Goal: Information Seeking & Learning: Check status

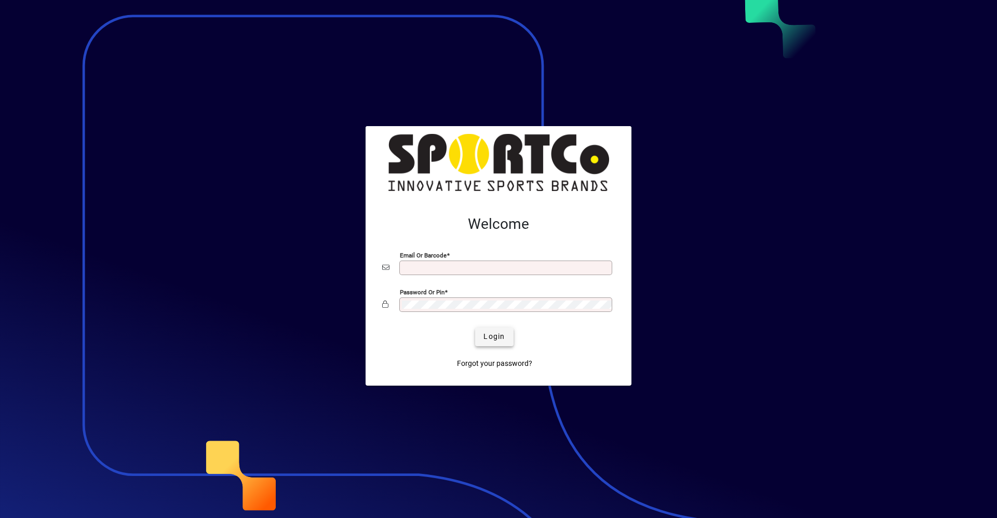
type input "**********"
click at [492, 335] on span "Login" at bounding box center [493, 336] width 21 height 11
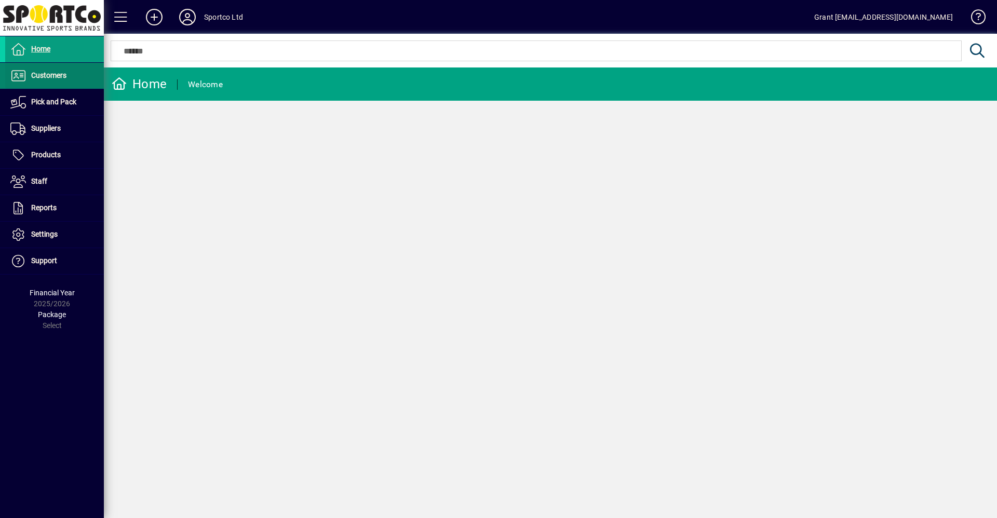
click at [50, 72] on span "Customers" at bounding box center [48, 75] width 35 height 8
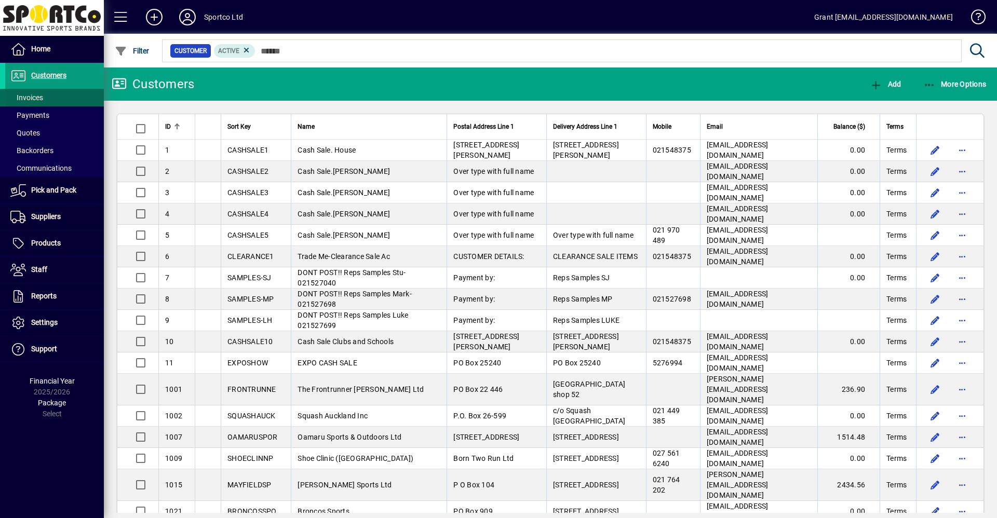
click at [39, 98] on span "Invoices" at bounding box center [26, 97] width 33 height 8
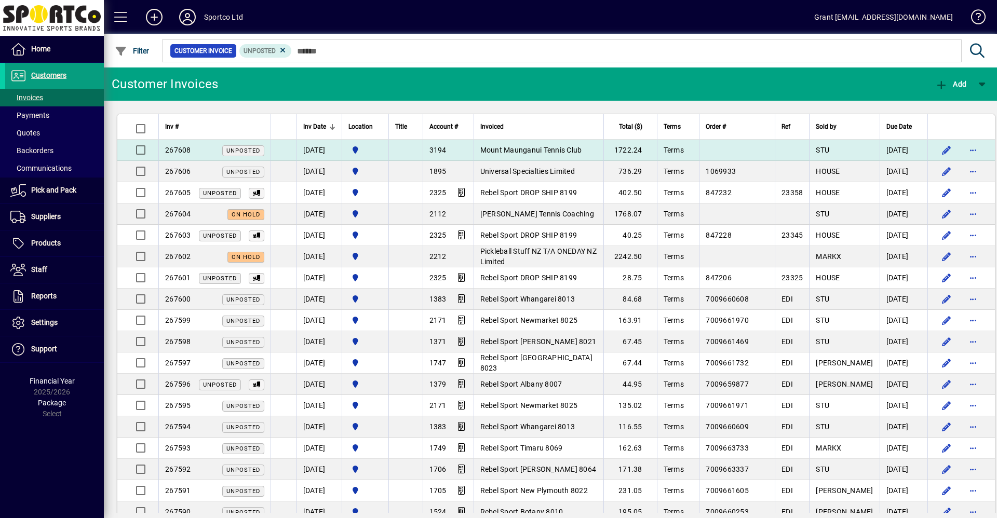
click at [525, 152] on span "Mount Maunganui Tennis Club" at bounding box center [531, 150] width 102 height 8
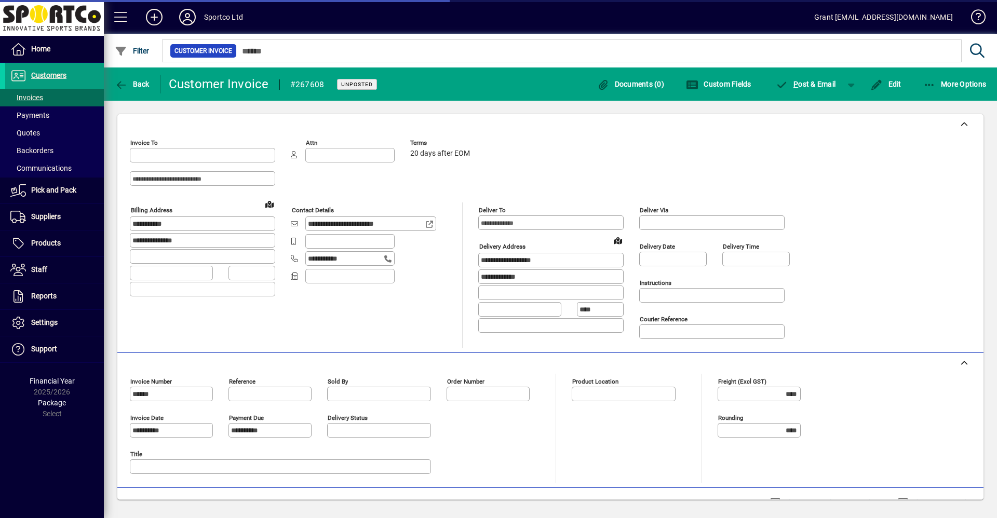
type input "**********"
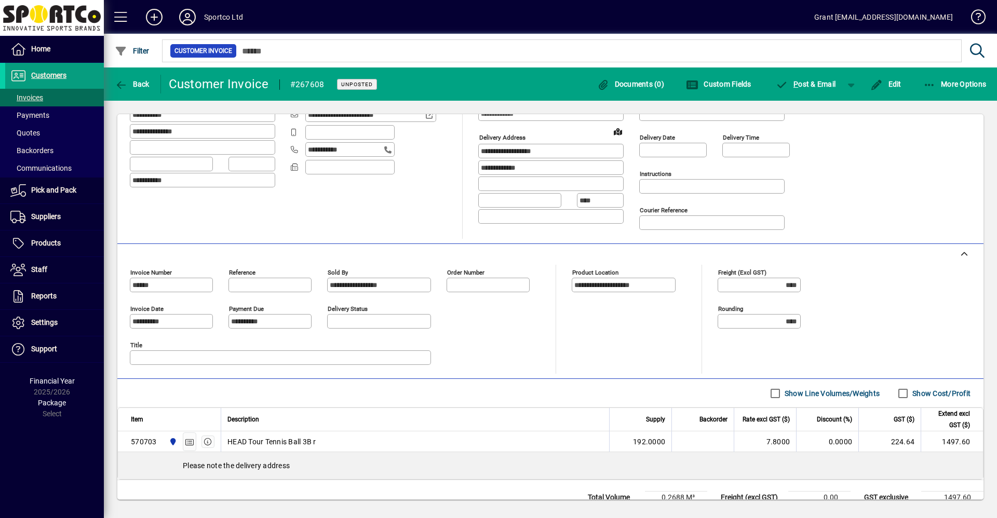
scroll to position [148, 0]
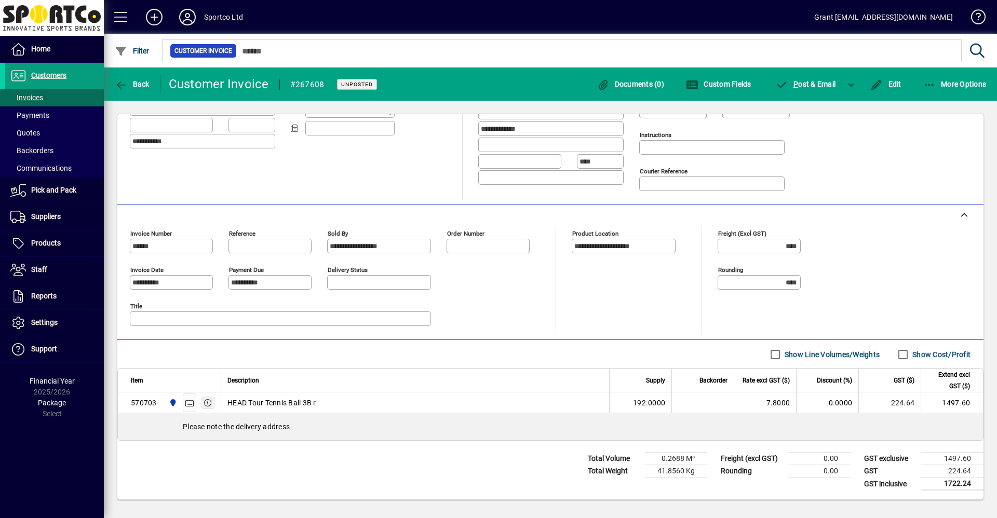
click at [206, 401] on icon "button" at bounding box center [208, 402] width 9 height 7
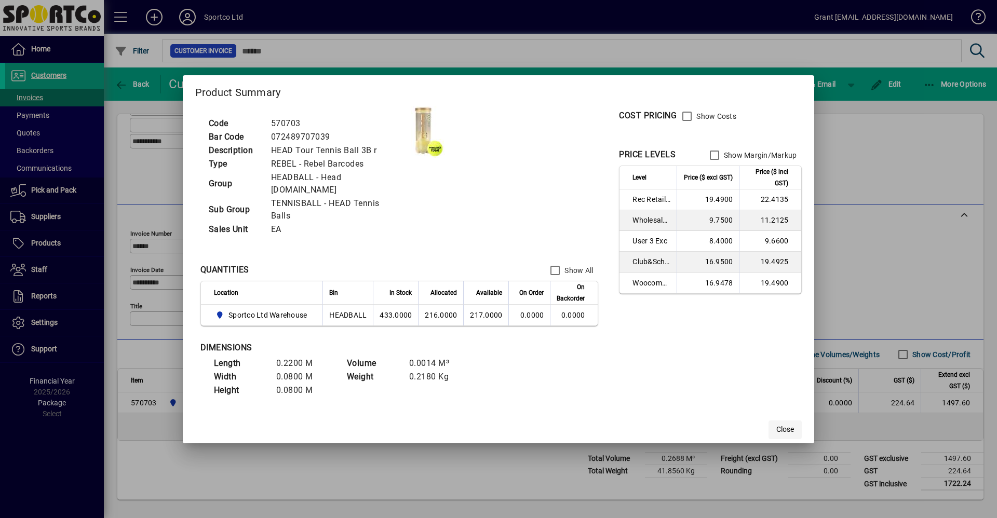
click at [786, 429] on span "Close" at bounding box center [785, 429] width 18 height 11
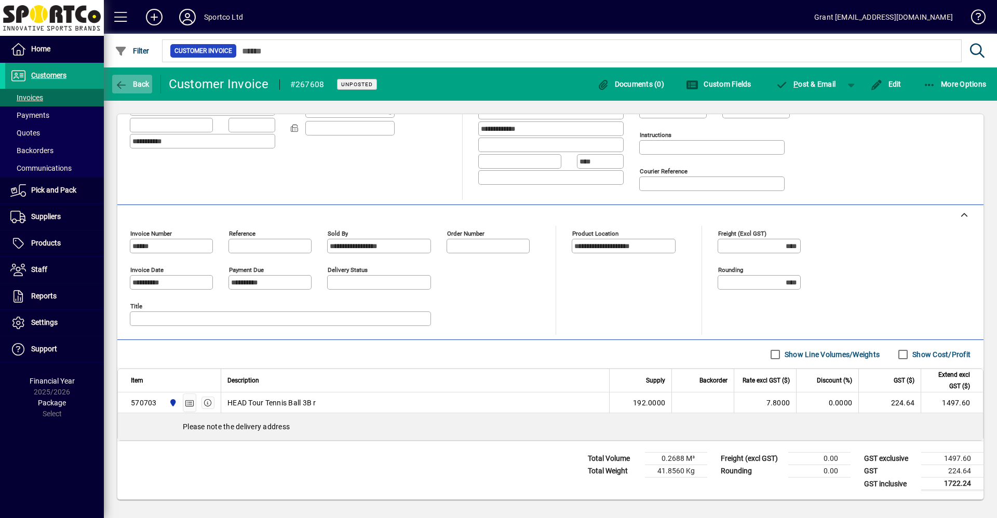
click at [129, 74] on span "button" at bounding box center [132, 84] width 40 height 25
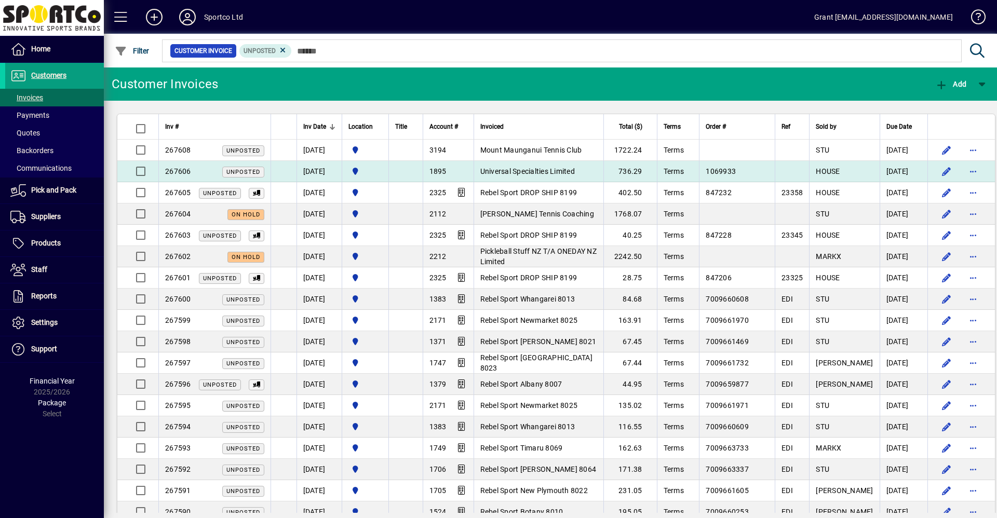
click at [546, 169] on span "Universal Specialties Limited" at bounding box center [527, 171] width 95 height 8
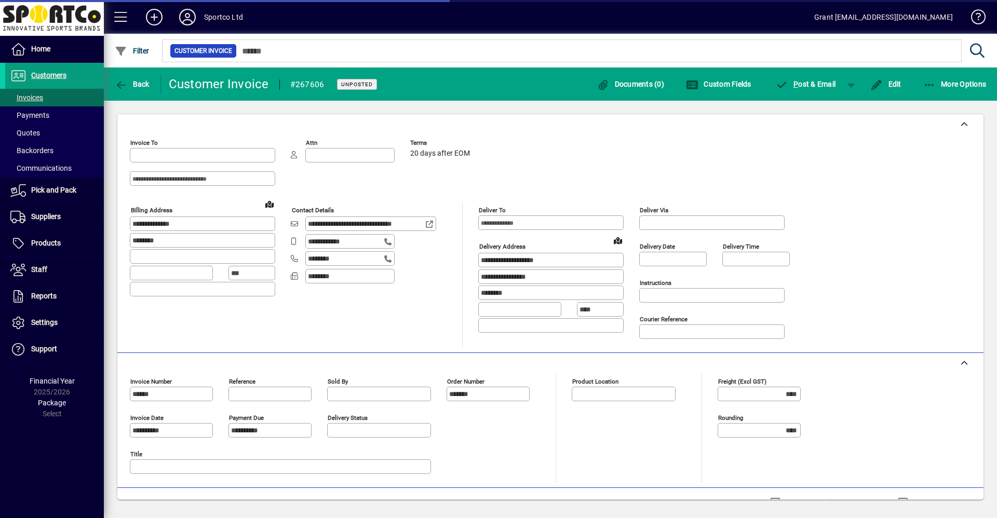
type input "**********"
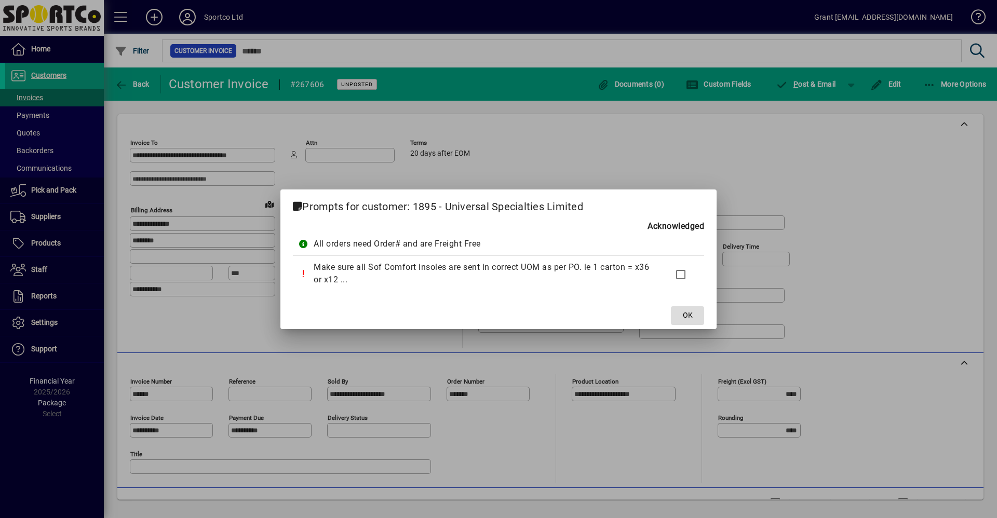
click at [686, 319] on span "OK" at bounding box center [688, 315] width 10 height 11
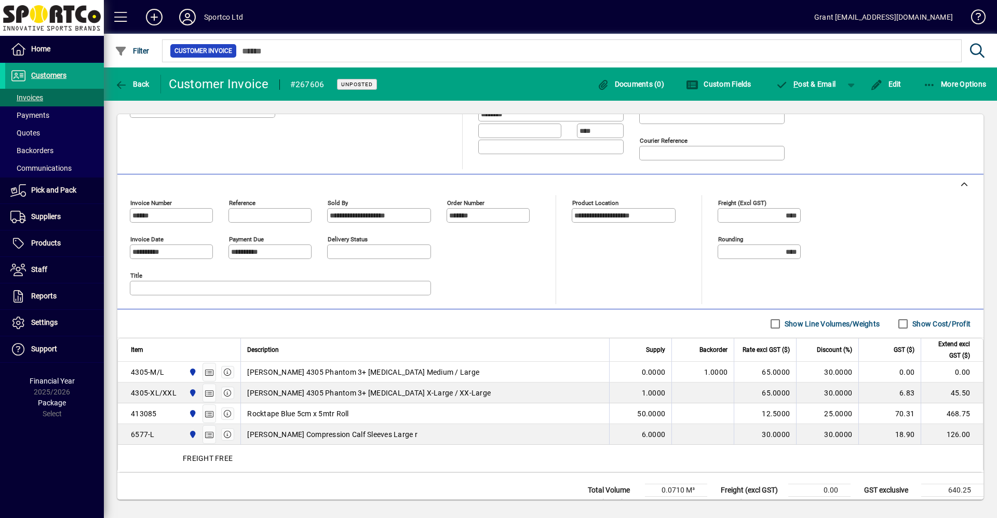
scroll to position [210, 0]
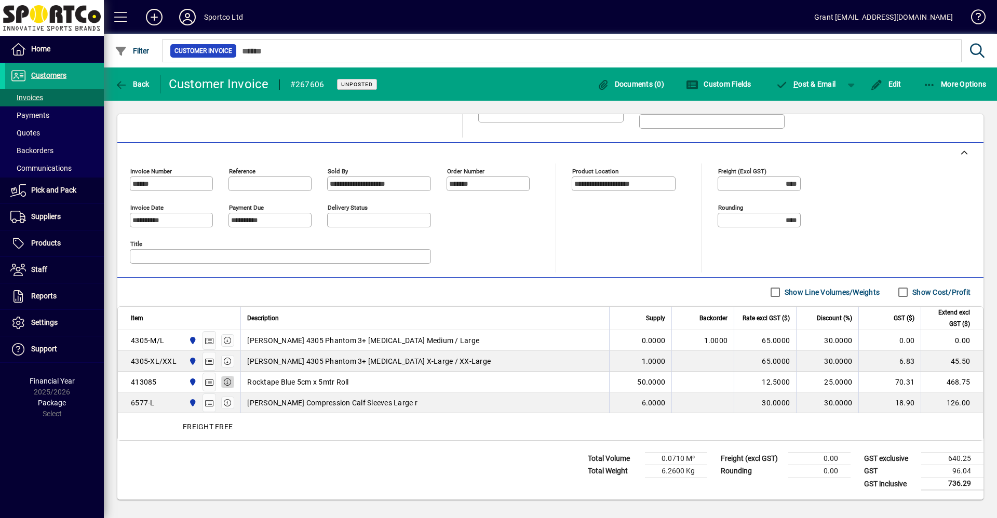
click at [228, 382] on icon "button" at bounding box center [227, 382] width 9 height 7
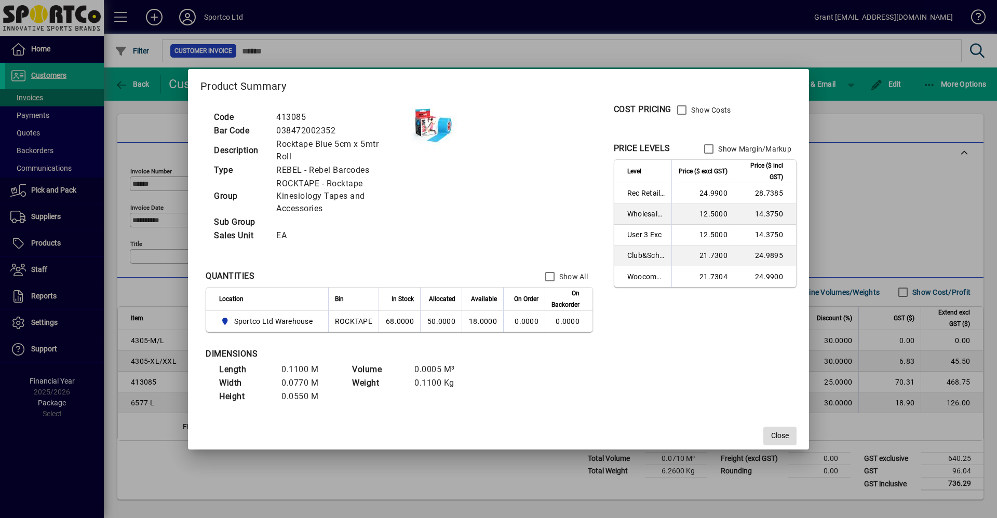
click at [778, 439] on span "Close" at bounding box center [780, 435] width 18 height 11
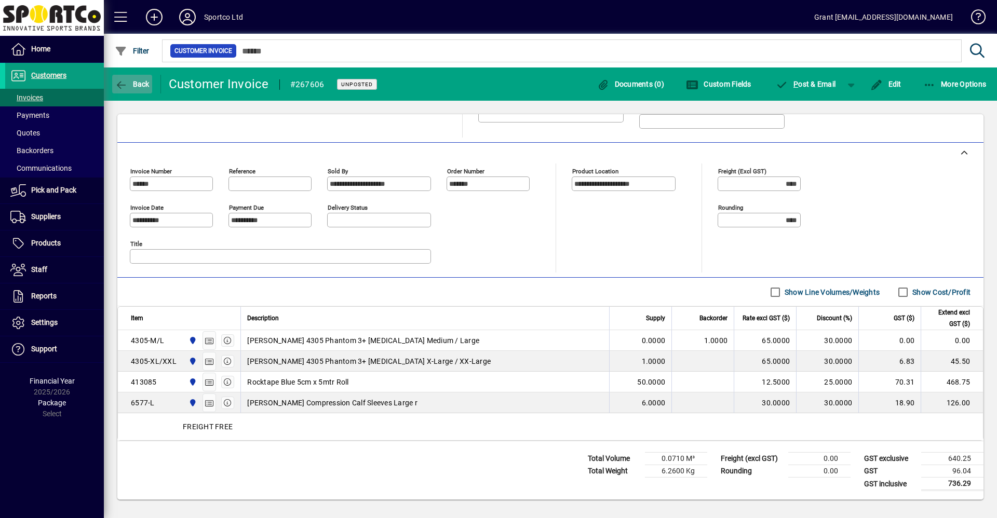
click at [134, 82] on span "Back" at bounding box center [132, 84] width 35 height 8
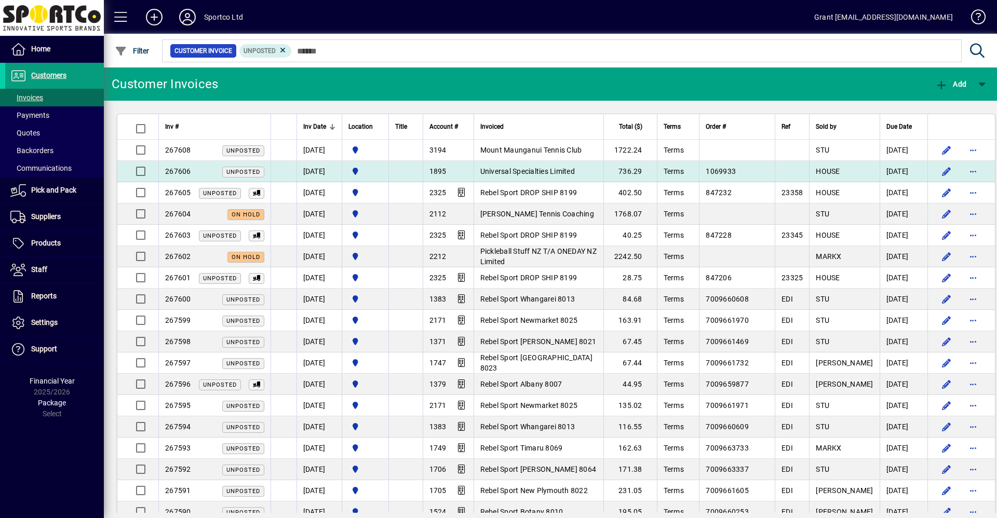
click at [510, 170] on span "Universal Specialties Limited" at bounding box center [527, 171] width 95 height 8
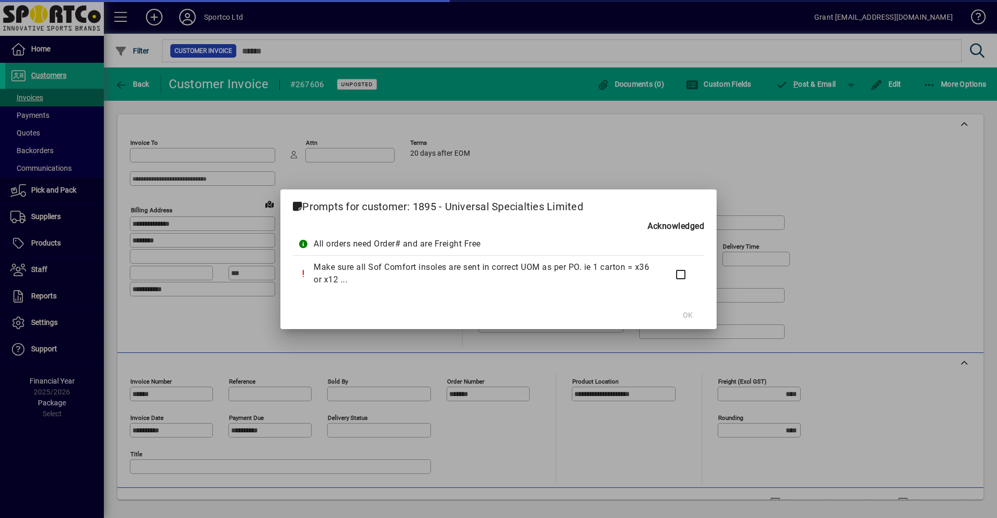
type input "**********"
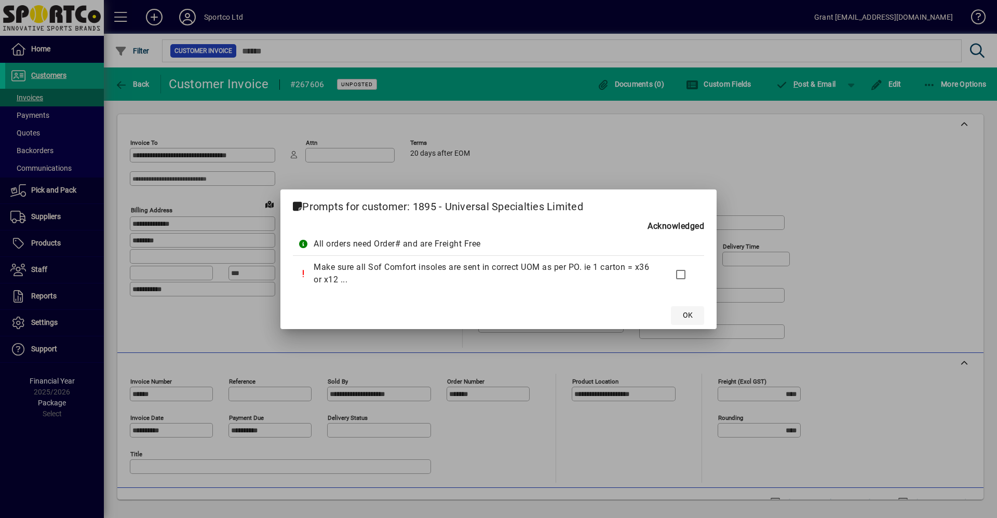
click at [685, 312] on span "OK" at bounding box center [688, 315] width 10 height 11
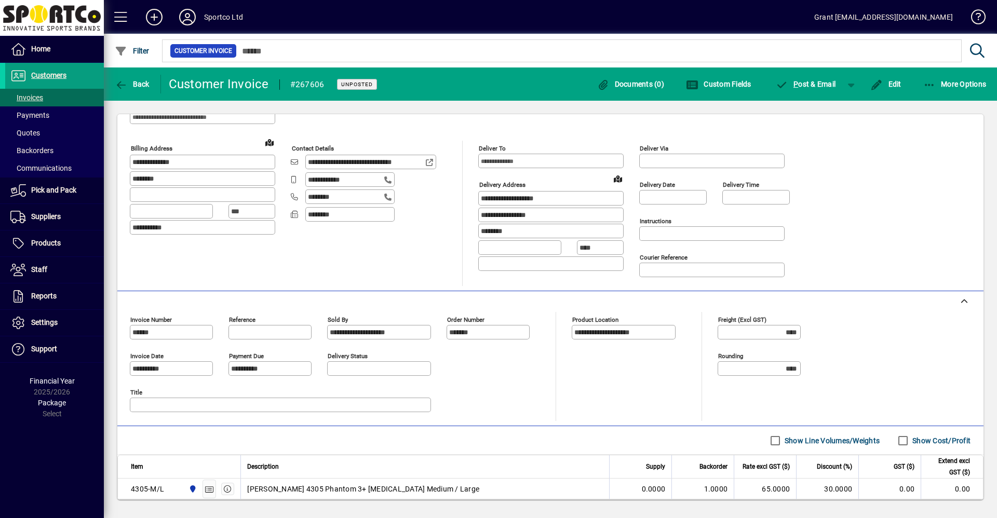
scroll to position [210, 0]
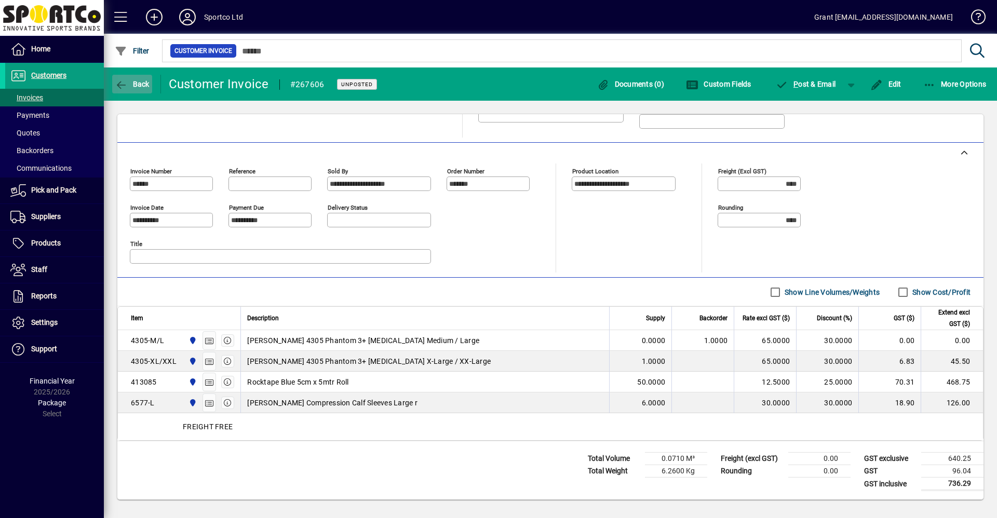
click at [140, 84] on span "Back" at bounding box center [132, 84] width 35 height 8
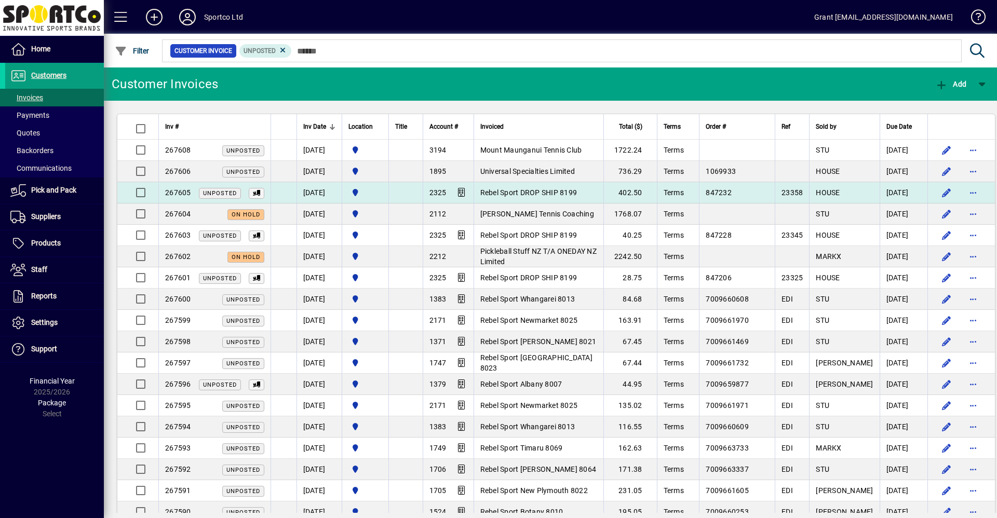
click at [532, 191] on span "Rebel Sport DROP SHIP 8199" at bounding box center [528, 192] width 97 height 8
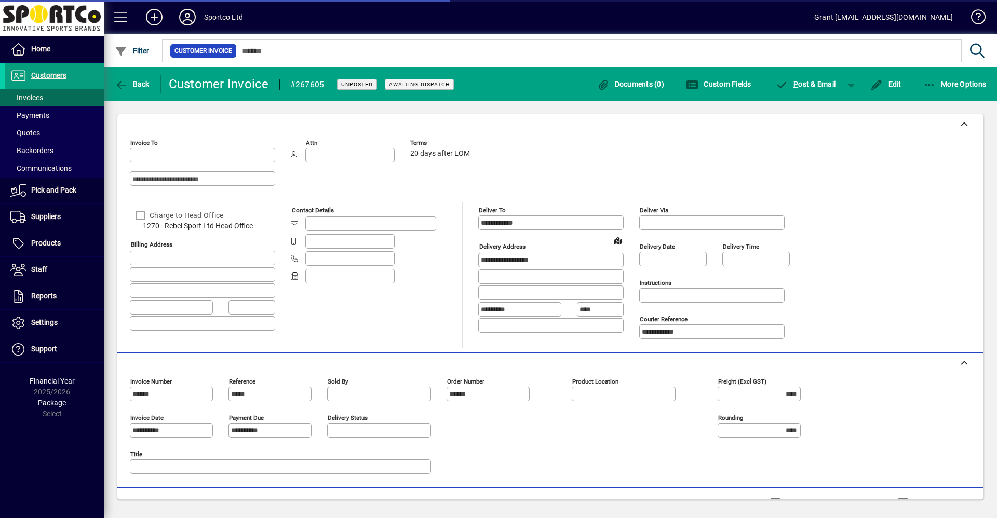
type input "**********"
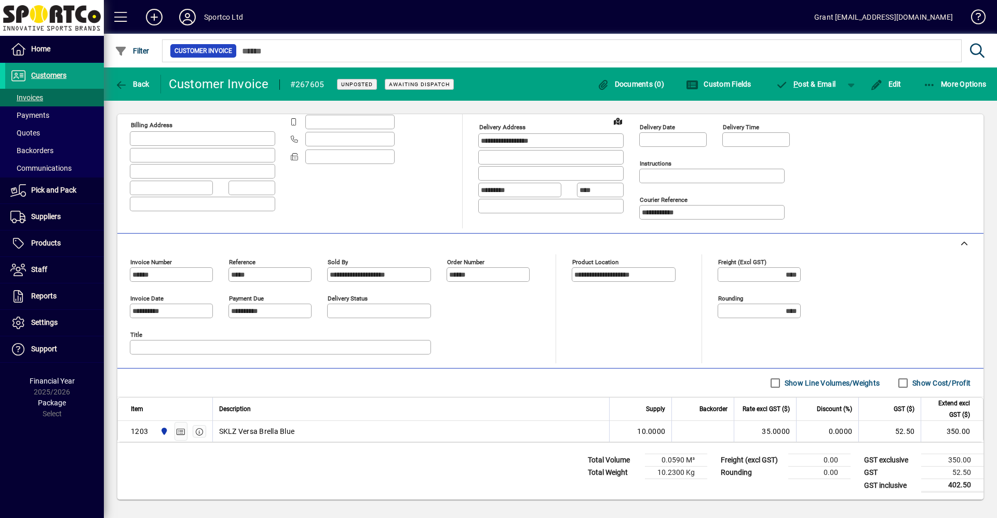
scroll to position [121, 0]
click at [199, 430] on icon "button" at bounding box center [199, 430] width 9 height 7
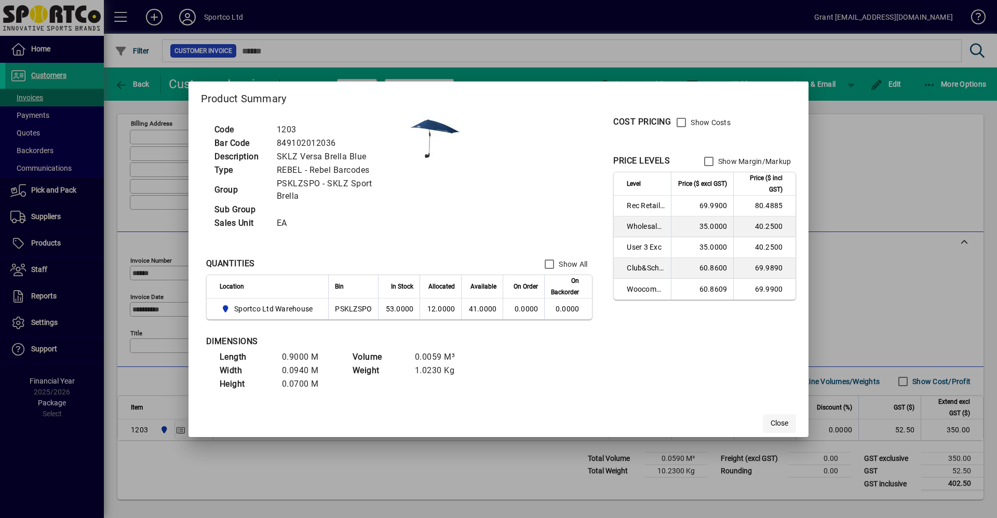
click at [772, 418] on span "Close" at bounding box center [780, 423] width 18 height 11
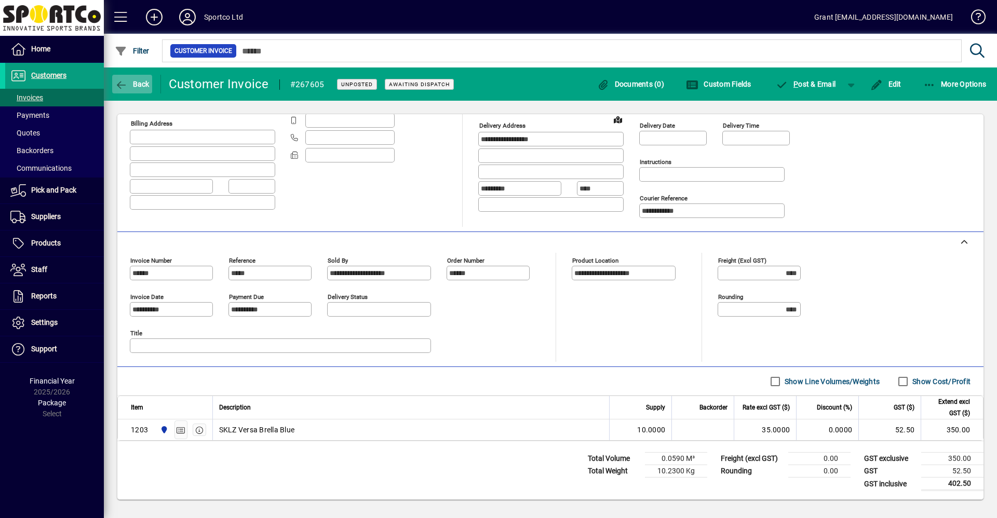
click at [127, 80] on icon "button" at bounding box center [121, 85] width 13 height 10
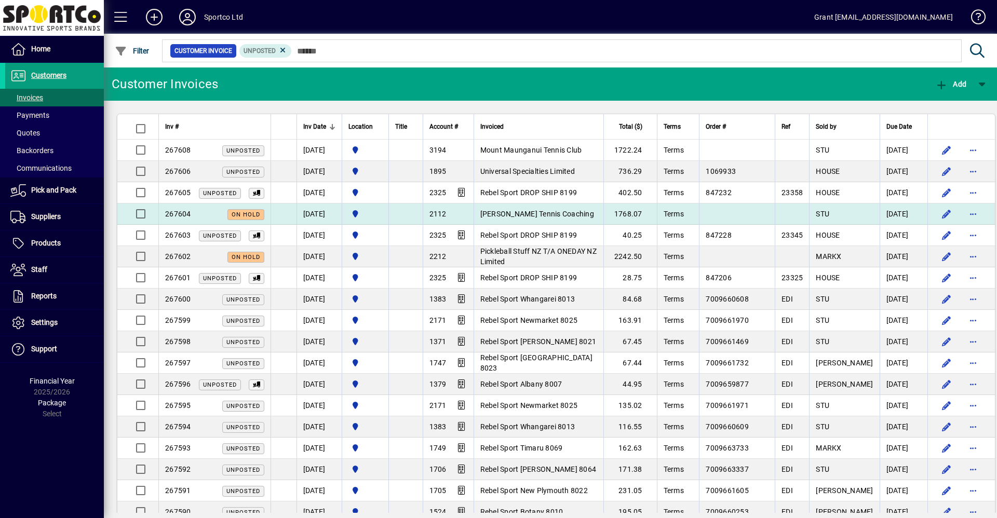
click at [542, 213] on span "[PERSON_NAME] Tennis Coaching" at bounding box center [537, 214] width 114 height 8
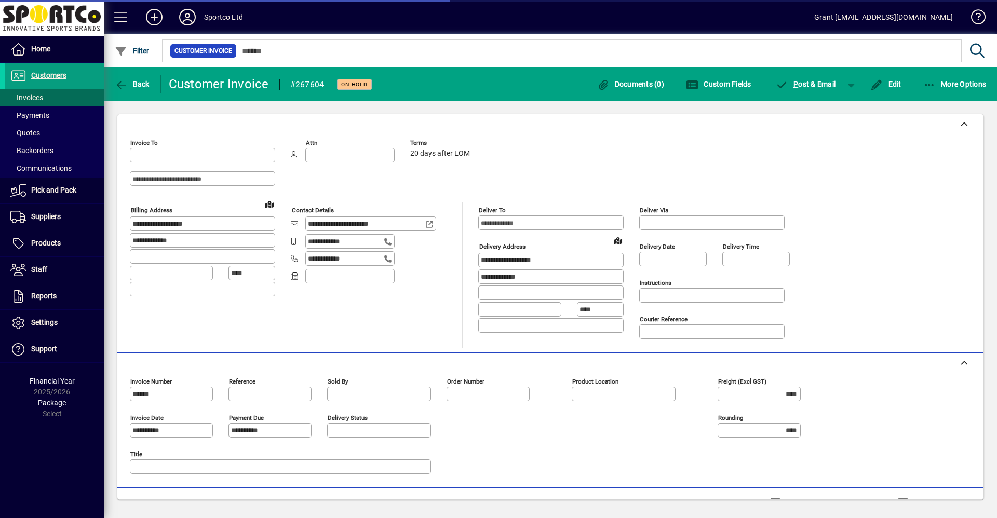
type input "**********"
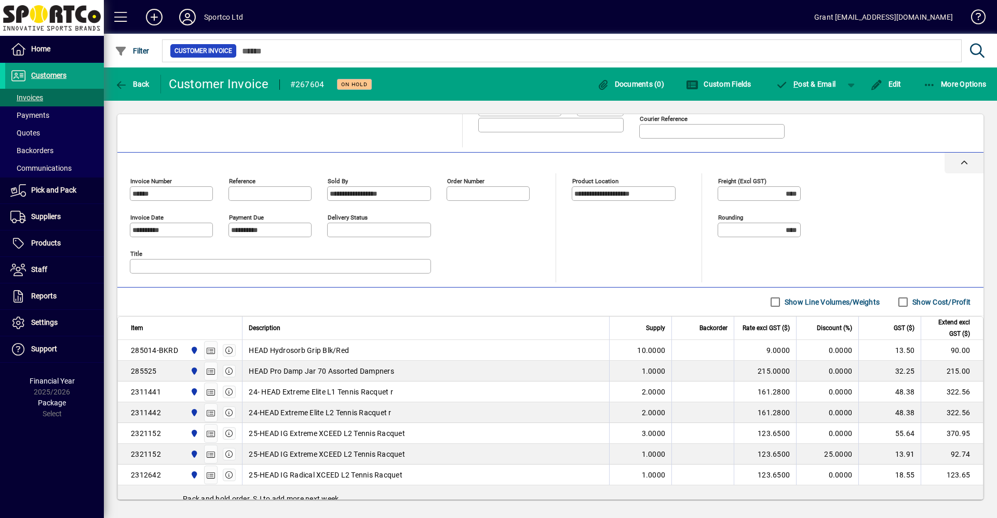
scroll to position [273, 0]
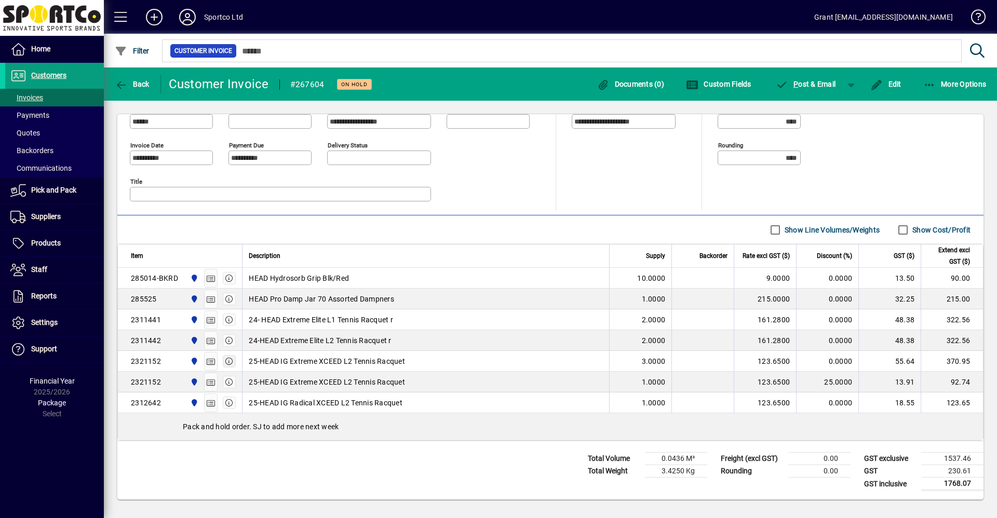
click at [228, 363] on icon "button" at bounding box center [229, 361] width 9 height 7
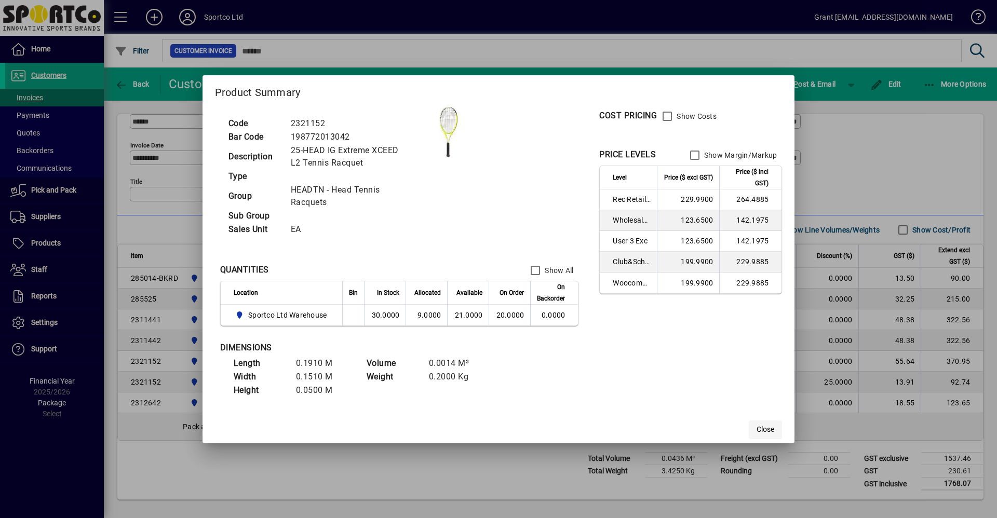
click at [776, 429] on span "button" at bounding box center [765, 429] width 33 height 25
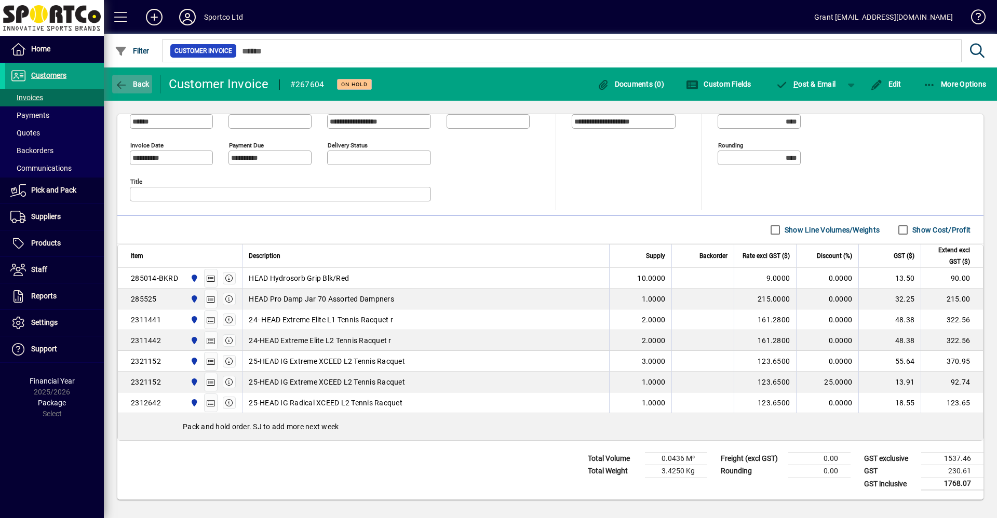
click at [124, 80] on icon "button" at bounding box center [121, 85] width 13 height 10
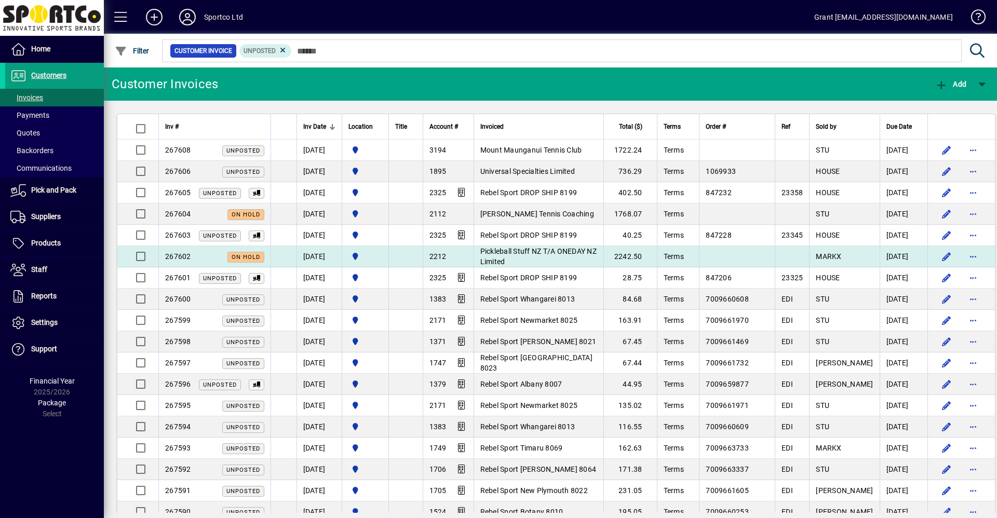
click at [550, 257] on td "Pickleball Stuff NZ T/A ONEDAY NZ Limited" at bounding box center [539, 256] width 130 height 21
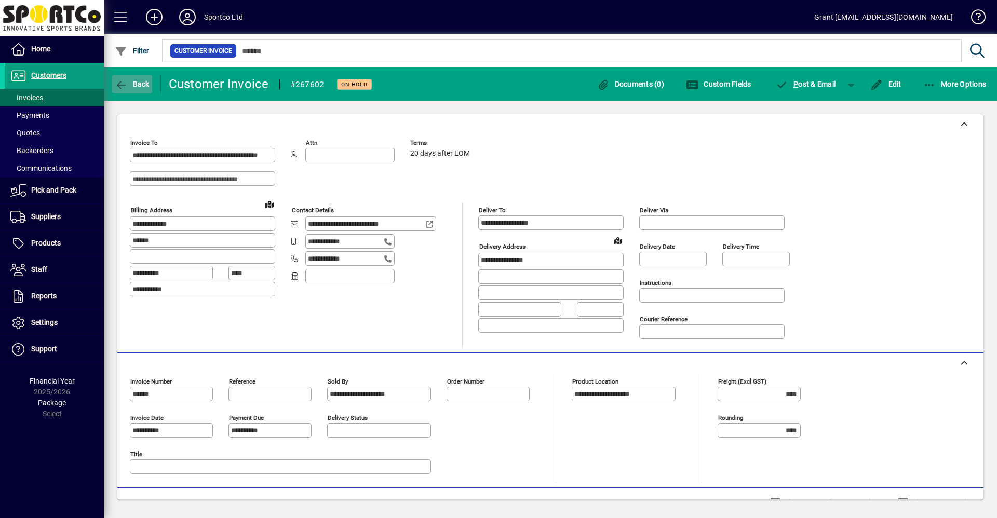
click at [136, 84] on span "Back" at bounding box center [132, 84] width 35 height 8
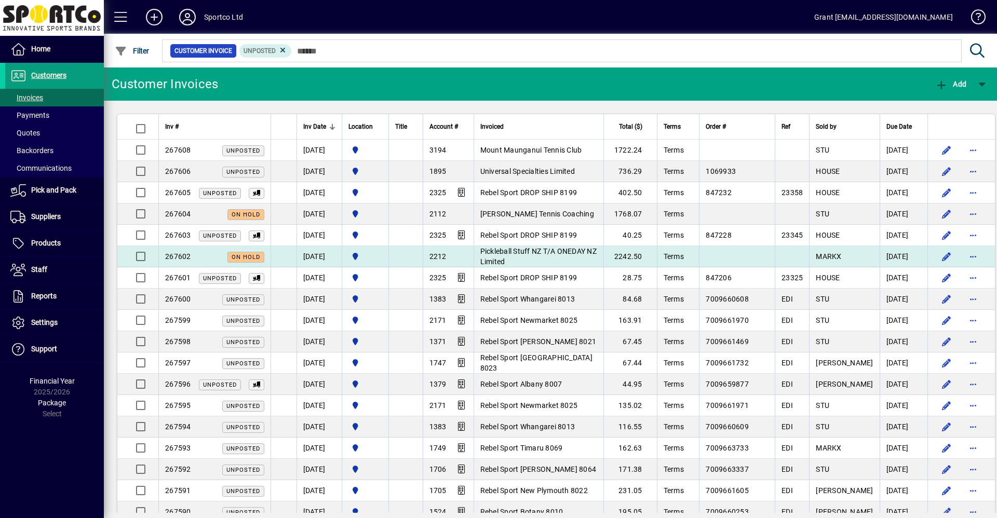
click at [527, 248] on span "Pickleball Stuff NZ T/A ONEDAY NZ Limited" at bounding box center [538, 256] width 116 height 19
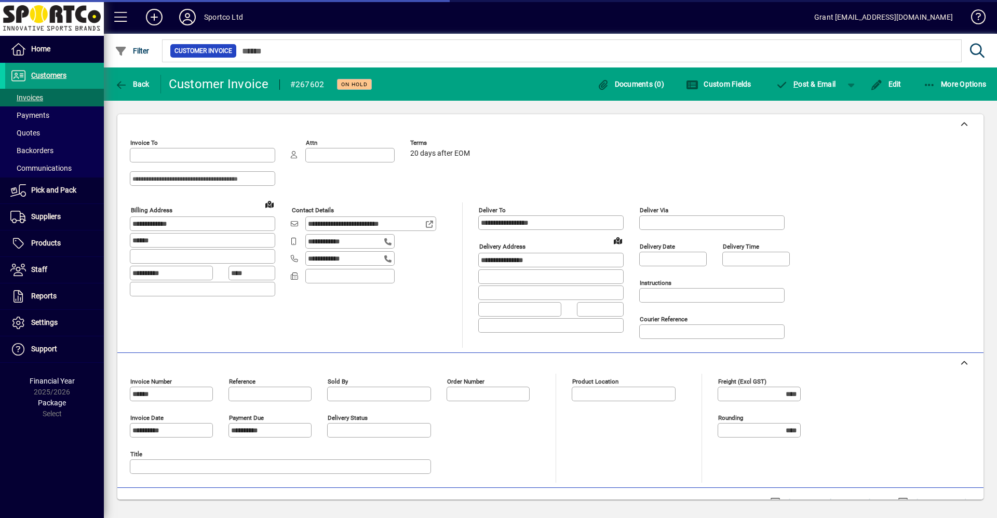
type input "**********"
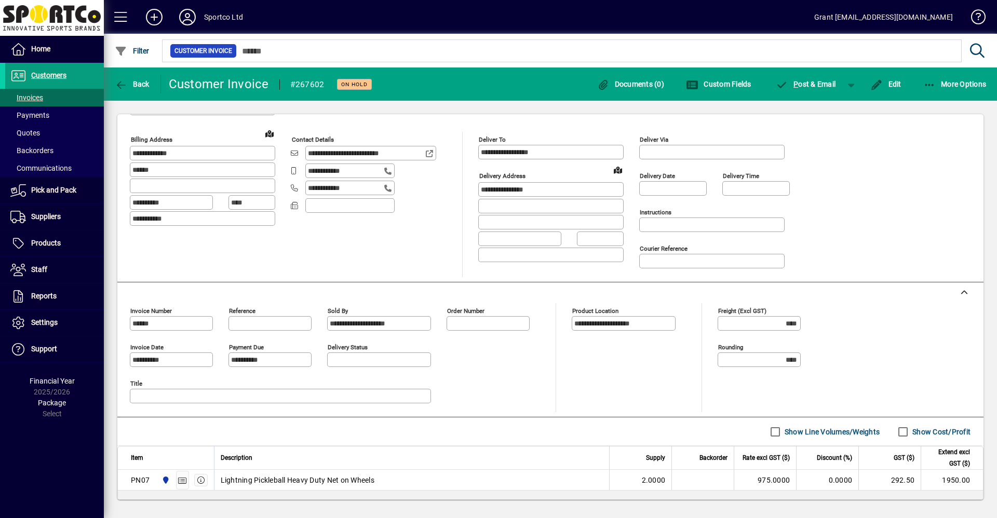
scroll to position [169, 0]
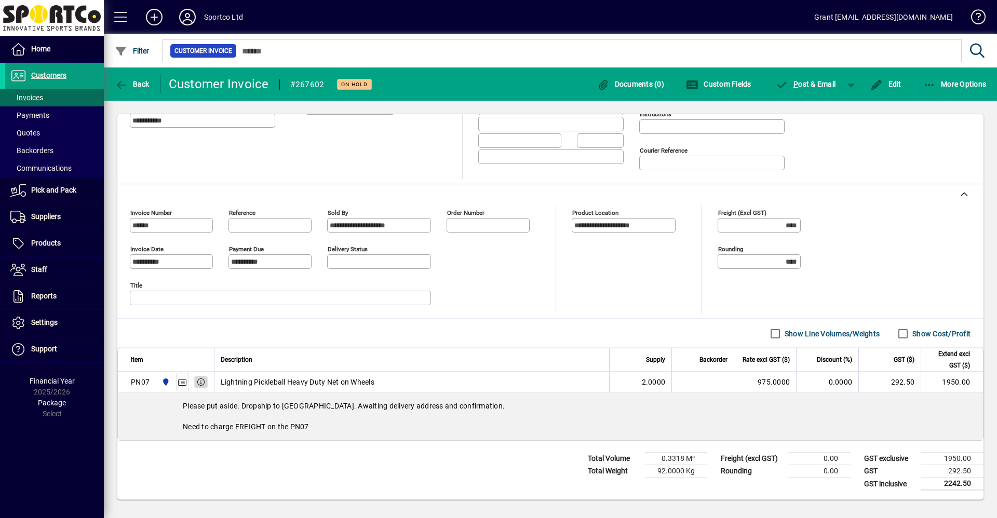
click at [202, 381] on icon "button" at bounding box center [200, 382] width 9 height 7
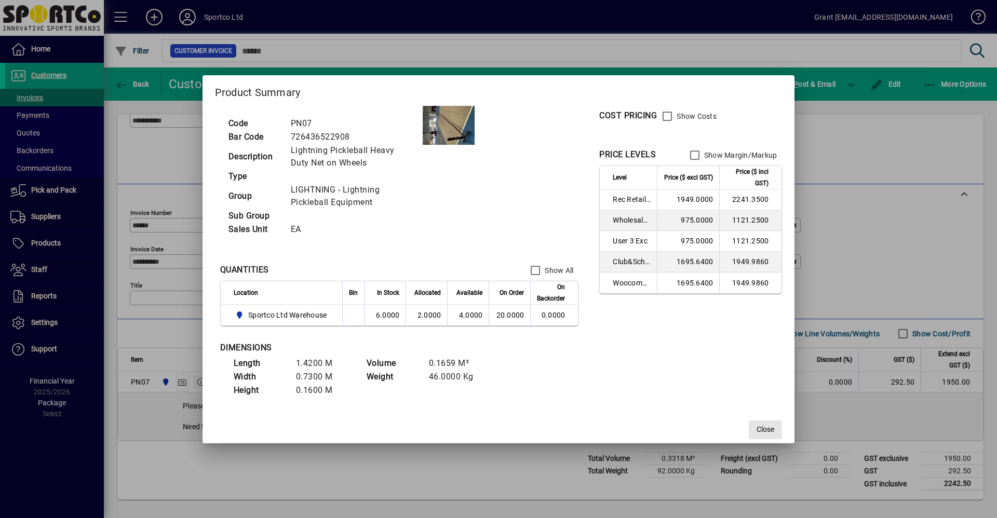
click at [761, 429] on span "Close" at bounding box center [766, 429] width 18 height 11
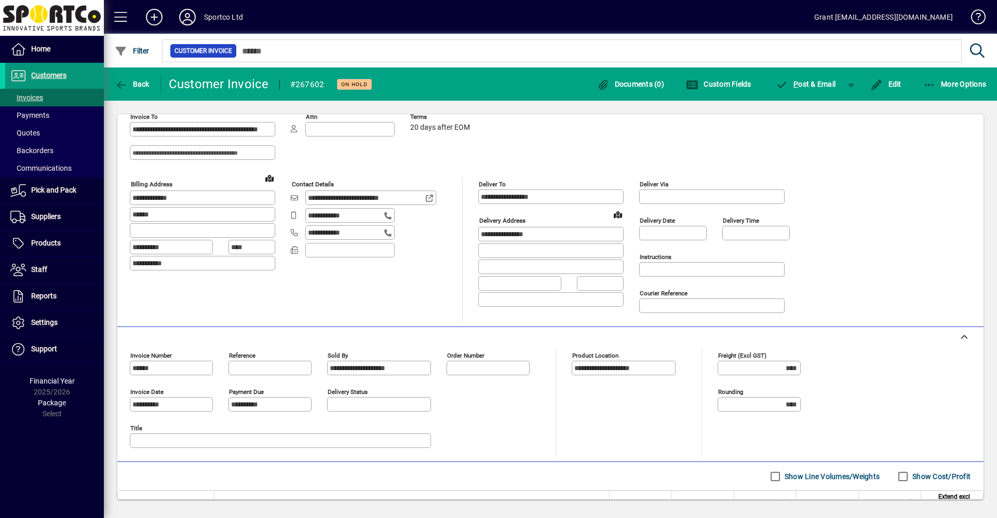
scroll to position [0, 0]
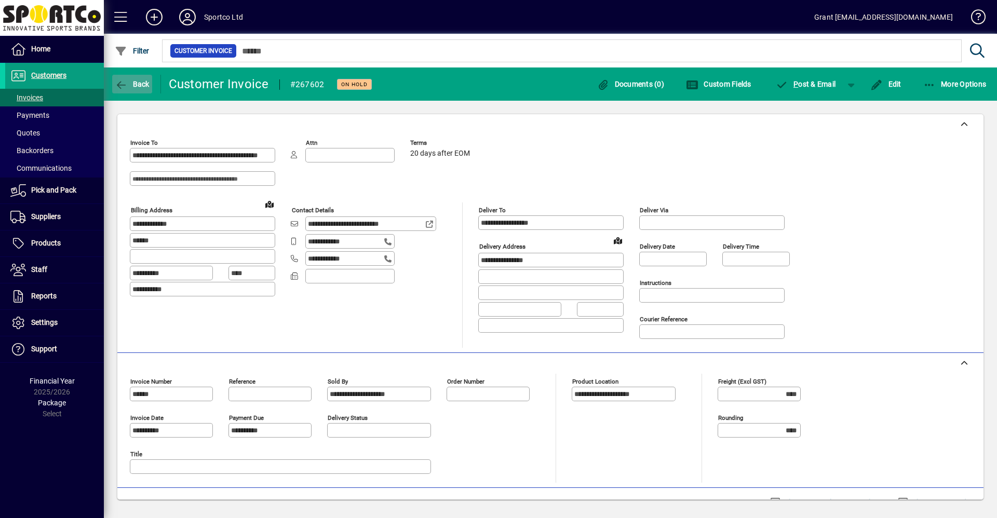
click at [120, 83] on icon "button" at bounding box center [121, 85] width 13 height 10
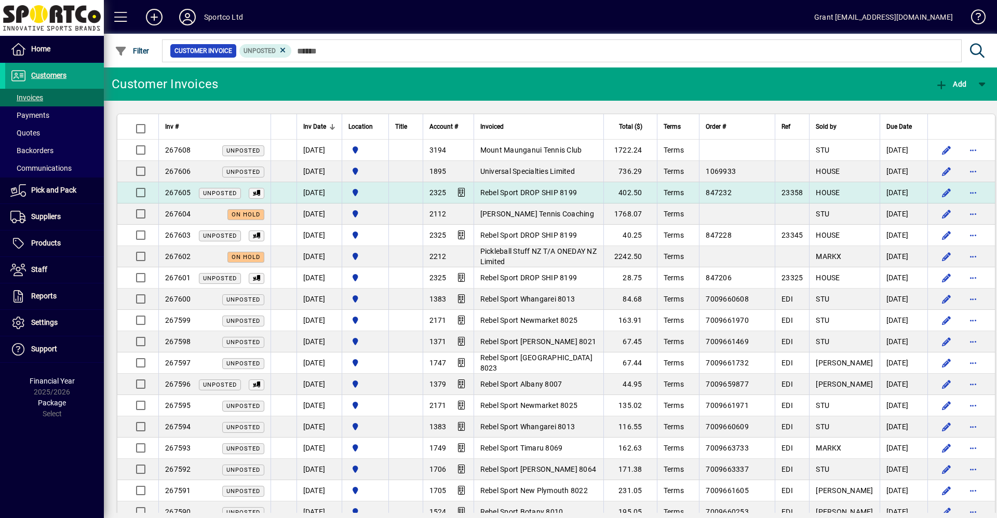
click at [537, 190] on span "Rebel Sport DROP SHIP 8199" at bounding box center [528, 192] width 97 height 8
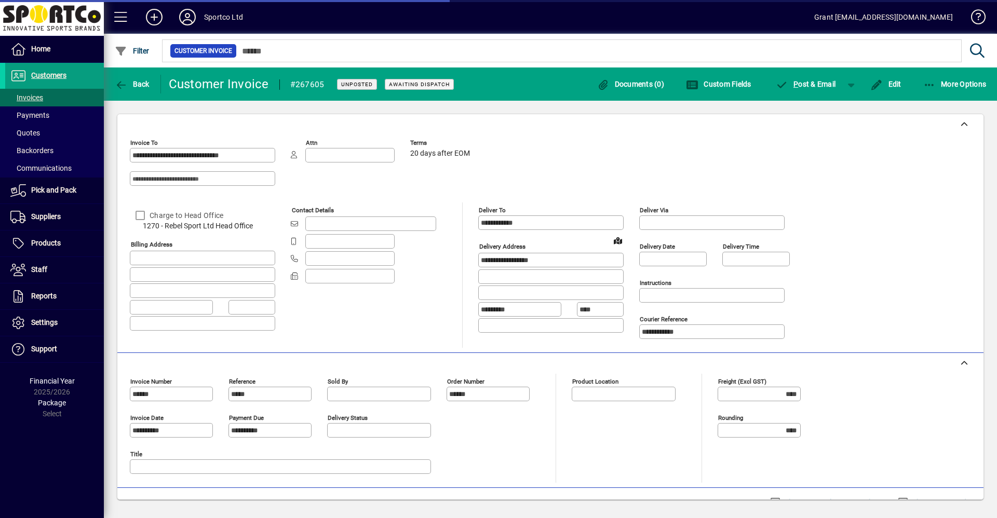
type input "**********"
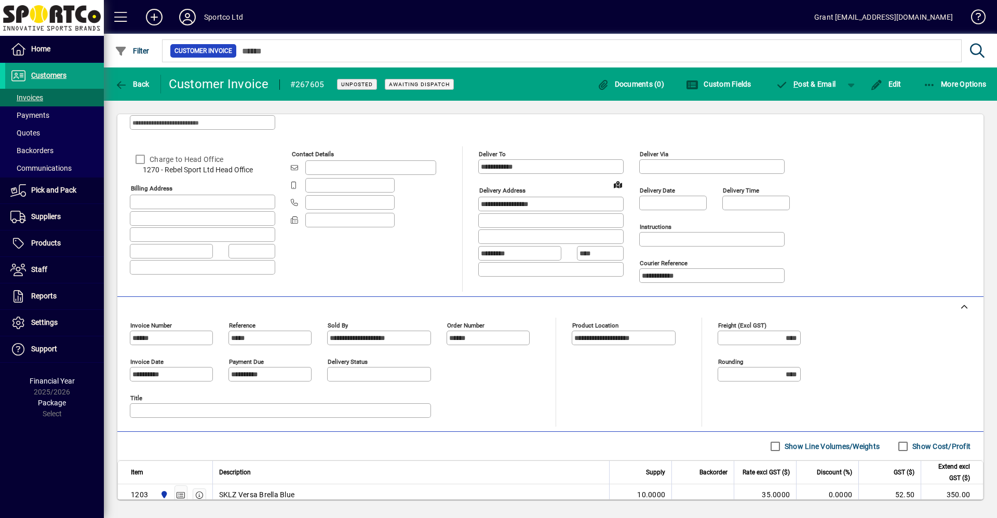
scroll to position [121, 0]
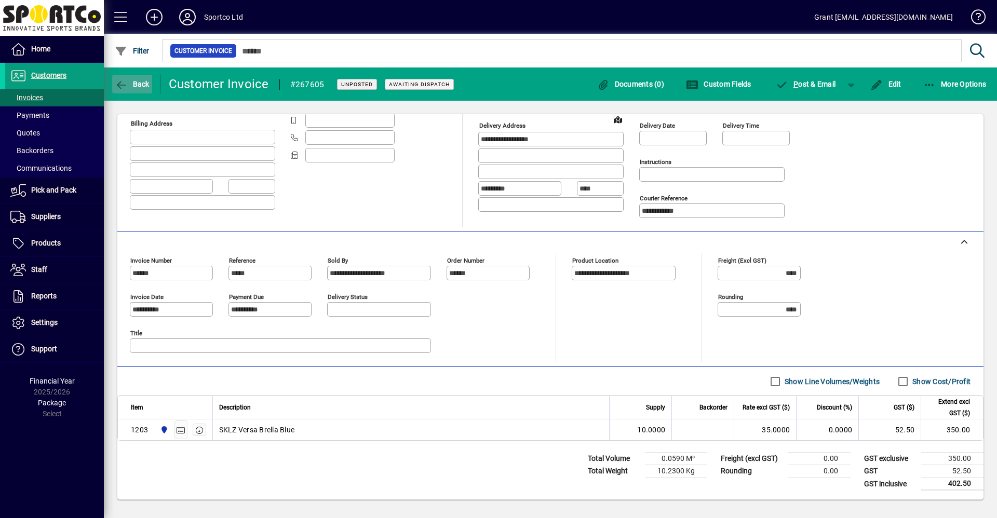
click at [127, 80] on icon "button" at bounding box center [121, 85] width 13 height 10
